Goal: Navigation & Orientation: Go to known website

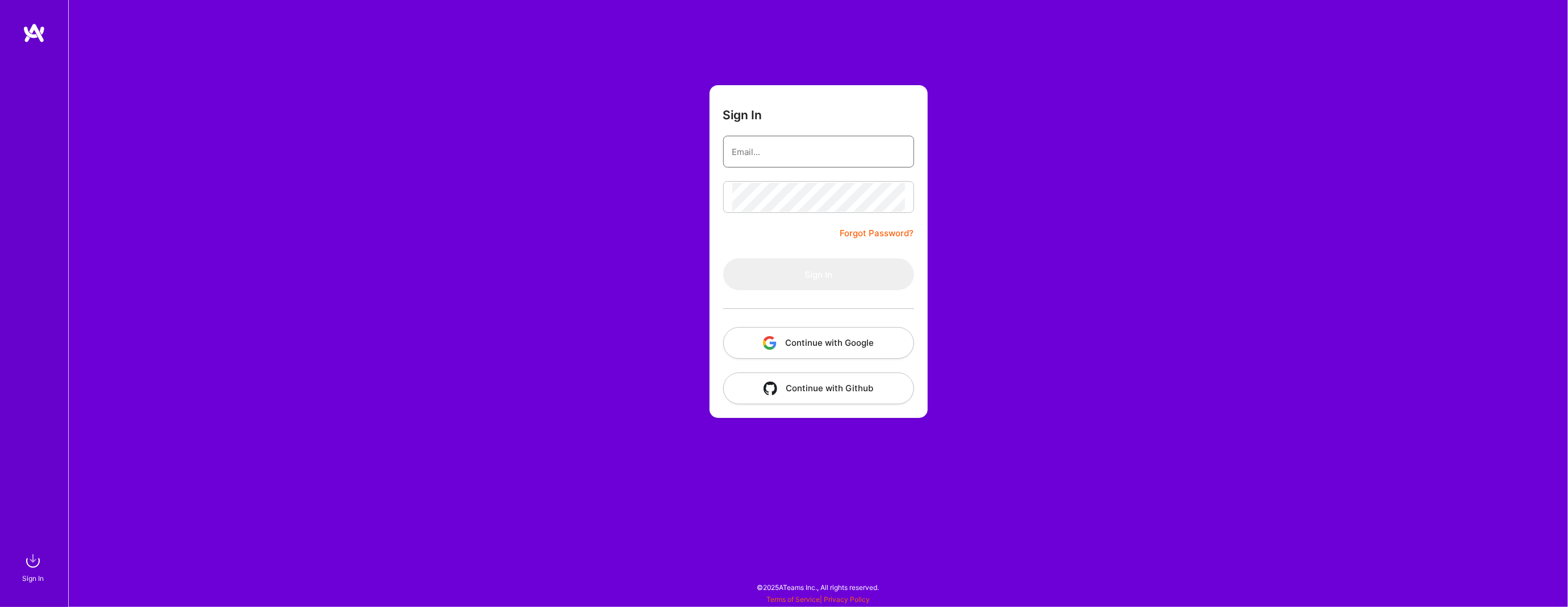
click at [830, 158] on input "email" at bounding box center [819, 152] width 173 height 29
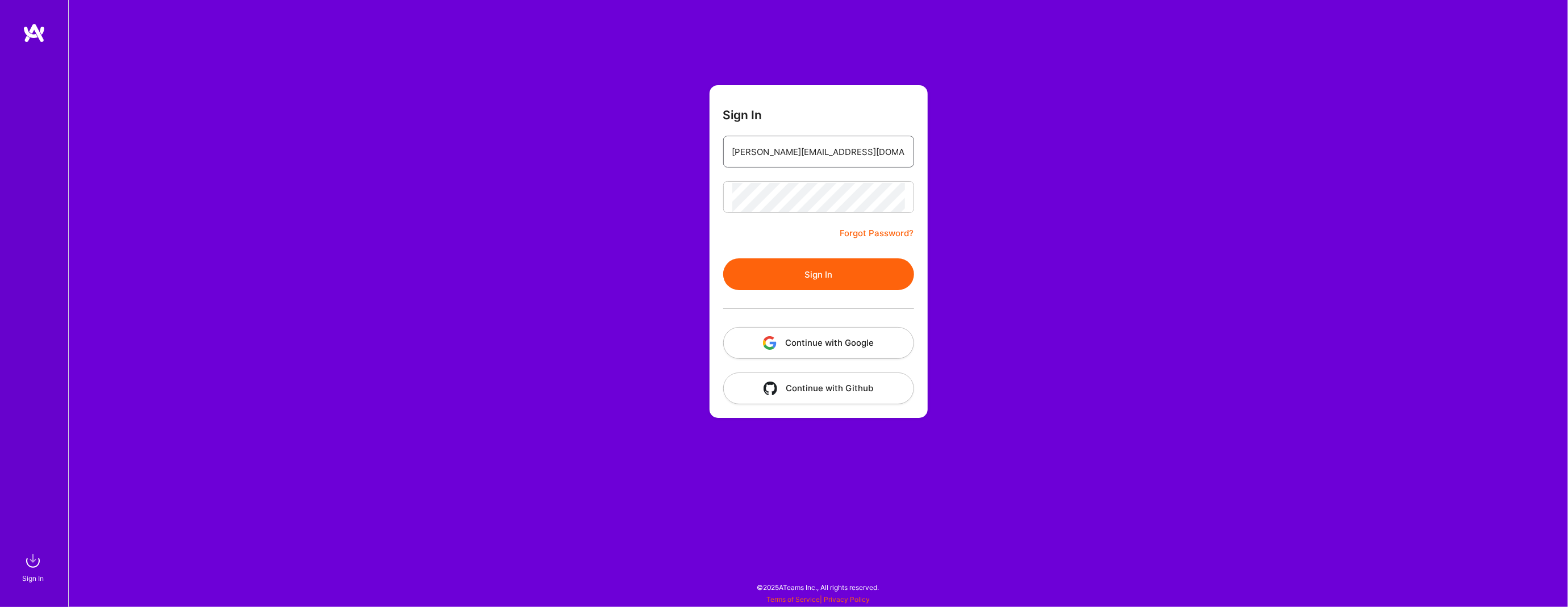
type input "[PERSON_NAME][EMAIL_ADDRESS][DOMAIN_NAME]"
click at [826, 276] on button "Sign In" at bounding box center [819, 274] width 191 height 32
